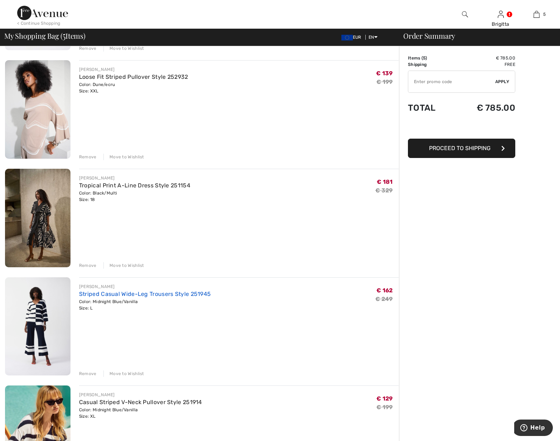
scroll to position [146, 0]
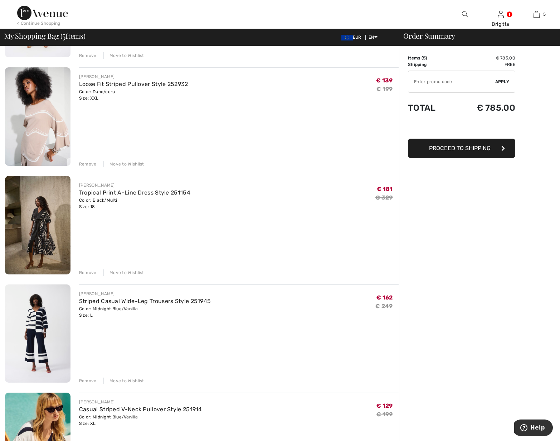
click at [47, 123] on img at bounding box center [37, 116] width 65 height 98
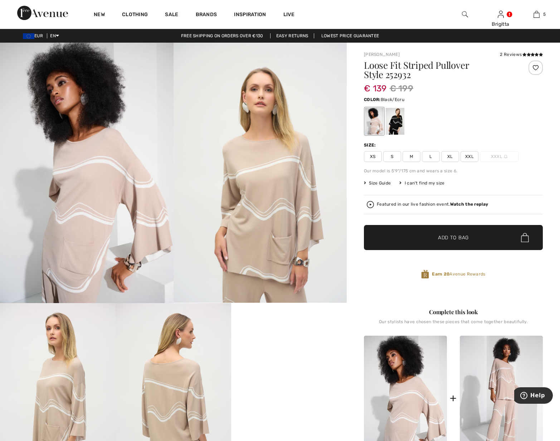
click at [397, 119] on div at bounding box center [395, 121] width 19 height 27
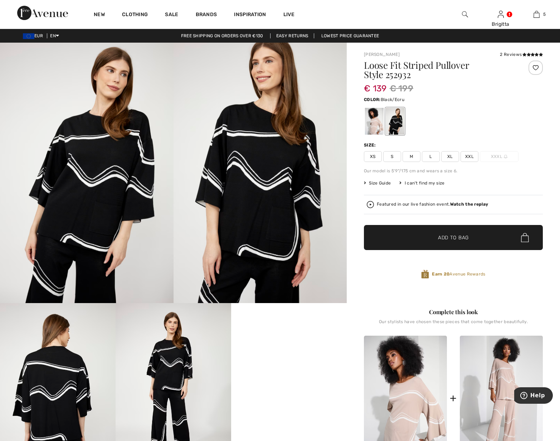
click at [467, 154] on span "XXL" at bounding box center [470, 156] width 18 height 11
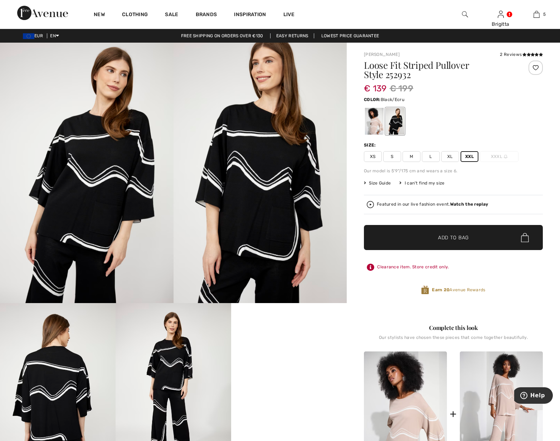
click at [474, 238] on span "✔ Added to Bag Add to Bag" at bounding box center [453, 237] width 179 height 25
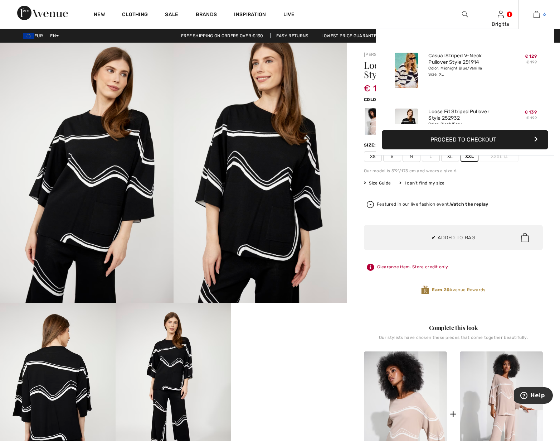
scroll to position [246, 0]
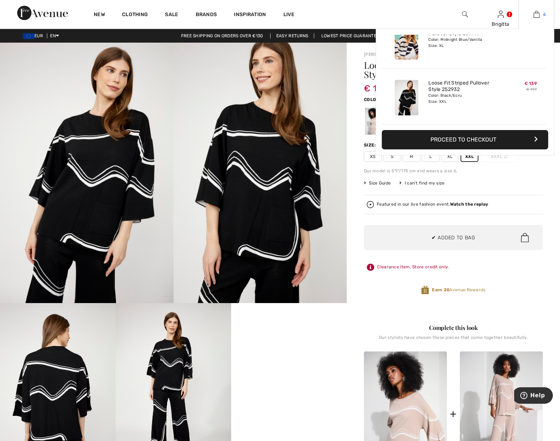
click at [538, 16] on img at bounding box center [537, 14] width 6 height 9
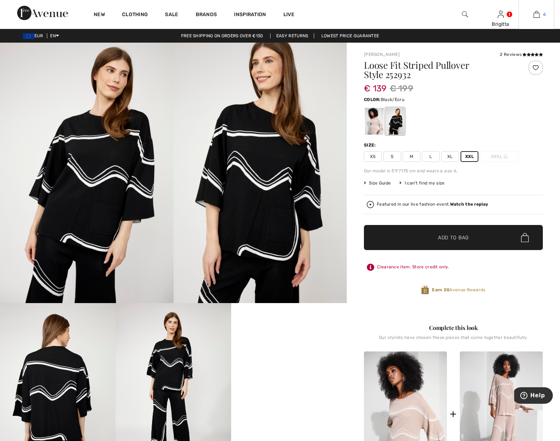
click at [537, 17] on img at bounding box center [537, 14] width 6 height 9
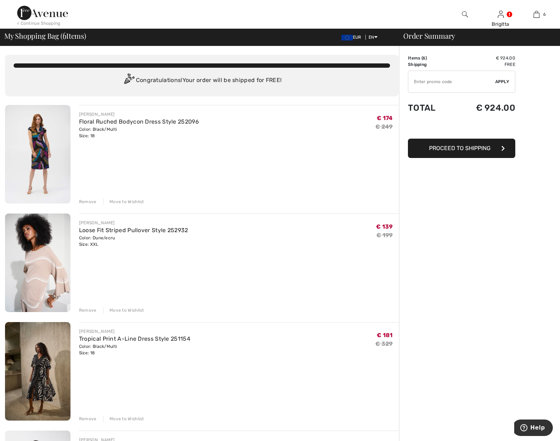
click at [89, 312] on div "Remove" at bounding box center [88, 310] width 18 height 6
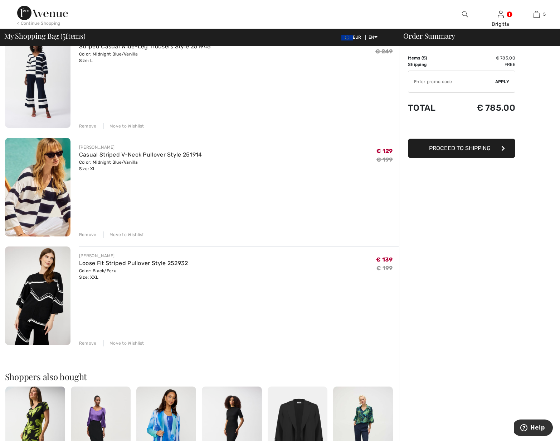
scroll to position [475, 0]
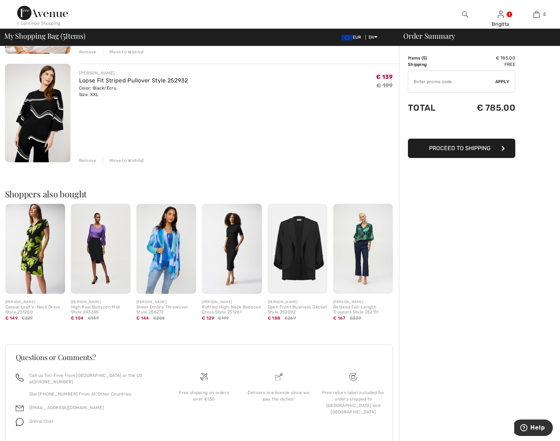
click at [235, 249] on img at bounding box center [232, 249] width 60 height 90
